Goal: Find specific page/section: Find specific page/section

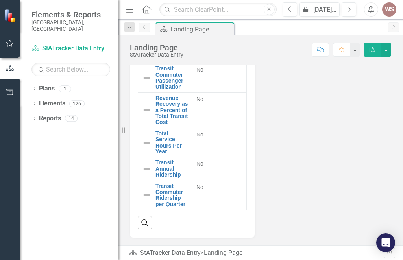
scroll to position [179, 0]
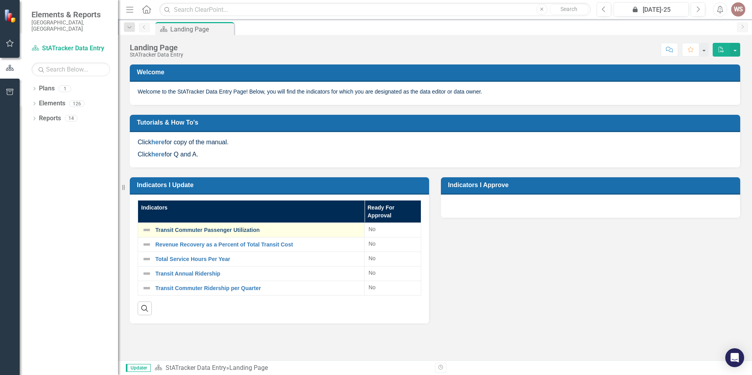
click at [197, 232] on link "Transit Commuter Passenger Utilization" at bounding box center [257, 230] width 205 height 6
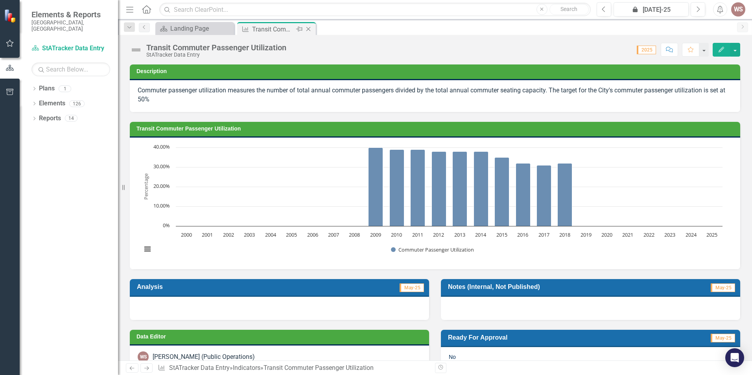
click at [269, 32] on div "Transit Commuter Passenger Utilization" at bounding box center [273, 29] width 42 height 10
click at [203, 31] on div "Landing Page" at bounding box center [196, 29] width 52 height 10
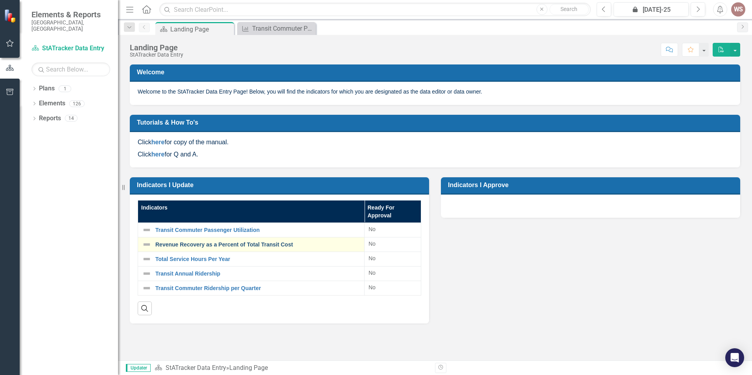
click at [187, 243] on link "Revenue Recovery as a Percent of Total Transit Cost" at bounding box center [257, 245] width 205 height 6
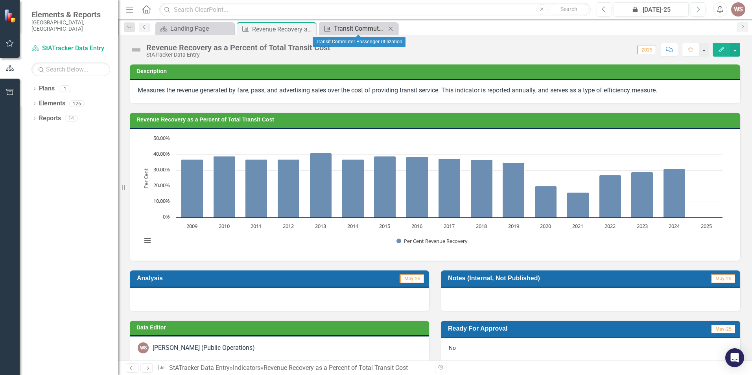
click at [358, 30] on div "Transit Commuter Passenger Utilization" at bounding box center [360, 29] width 52 height 10
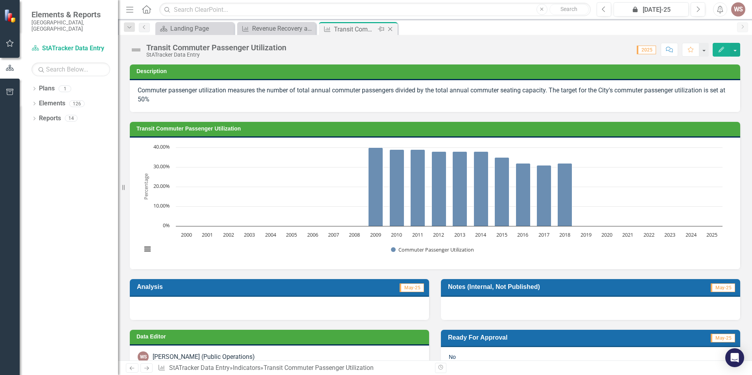
click at [392, 28] on icon "Close" at bounding box center [390, 29] width 8 height 6
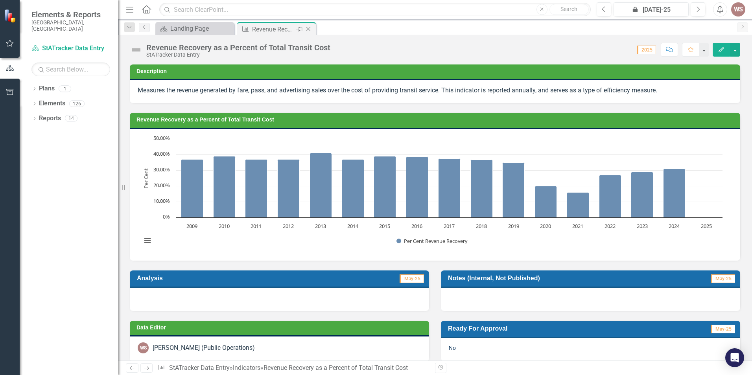
click at [308, 30] on icon "Close" at bounding box center [308, 29] width 8 height 6
